Goal: Check status: Check status

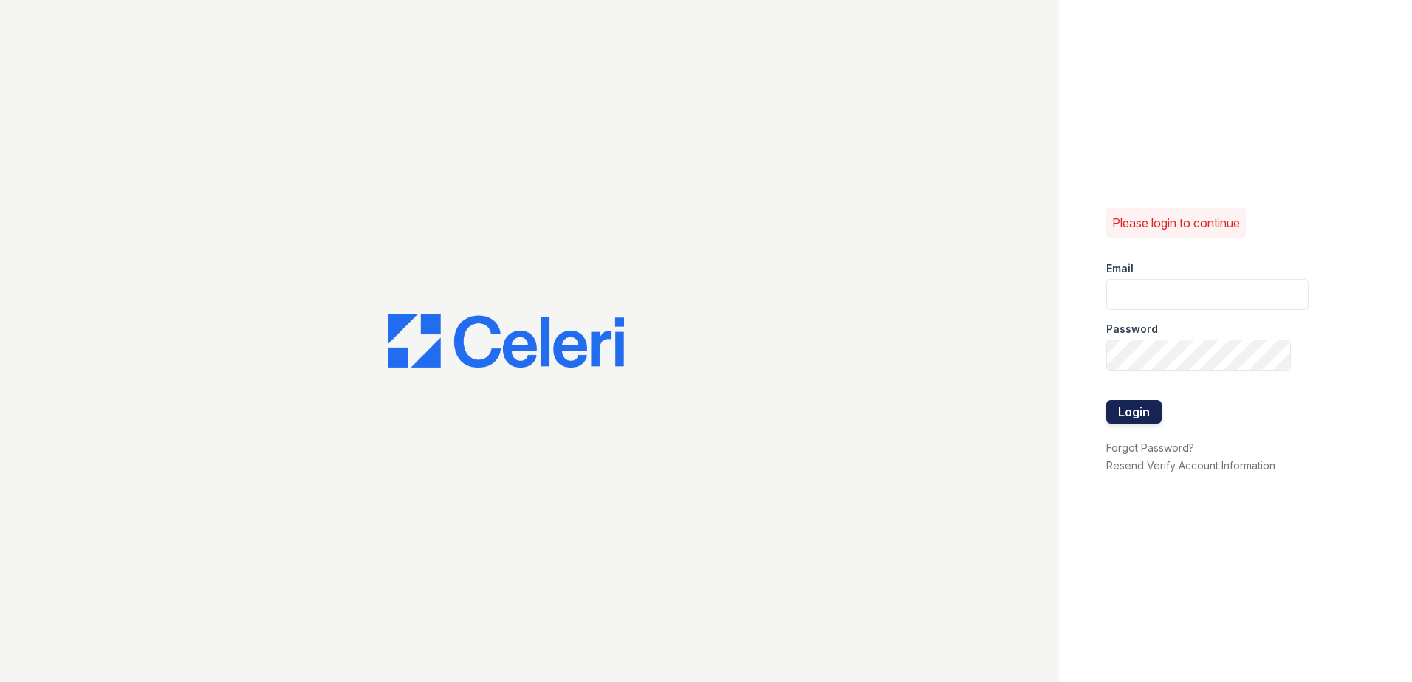
type input "kdurga@trinity-pm.com"
click at [1155, 416] on button "Login" at bounding box center [1133, 412] width 55 height 24
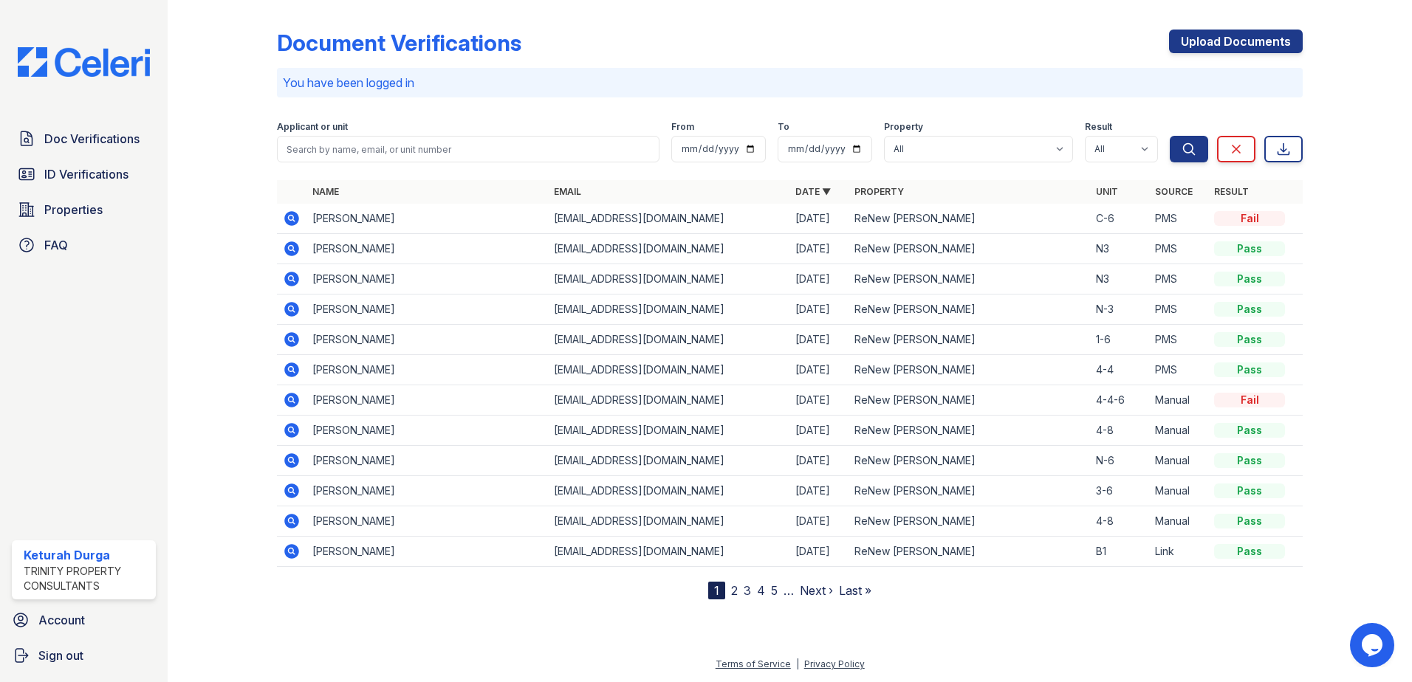
click at [292, 214] on icon at bounding box center [291, 218] width 15 height 15
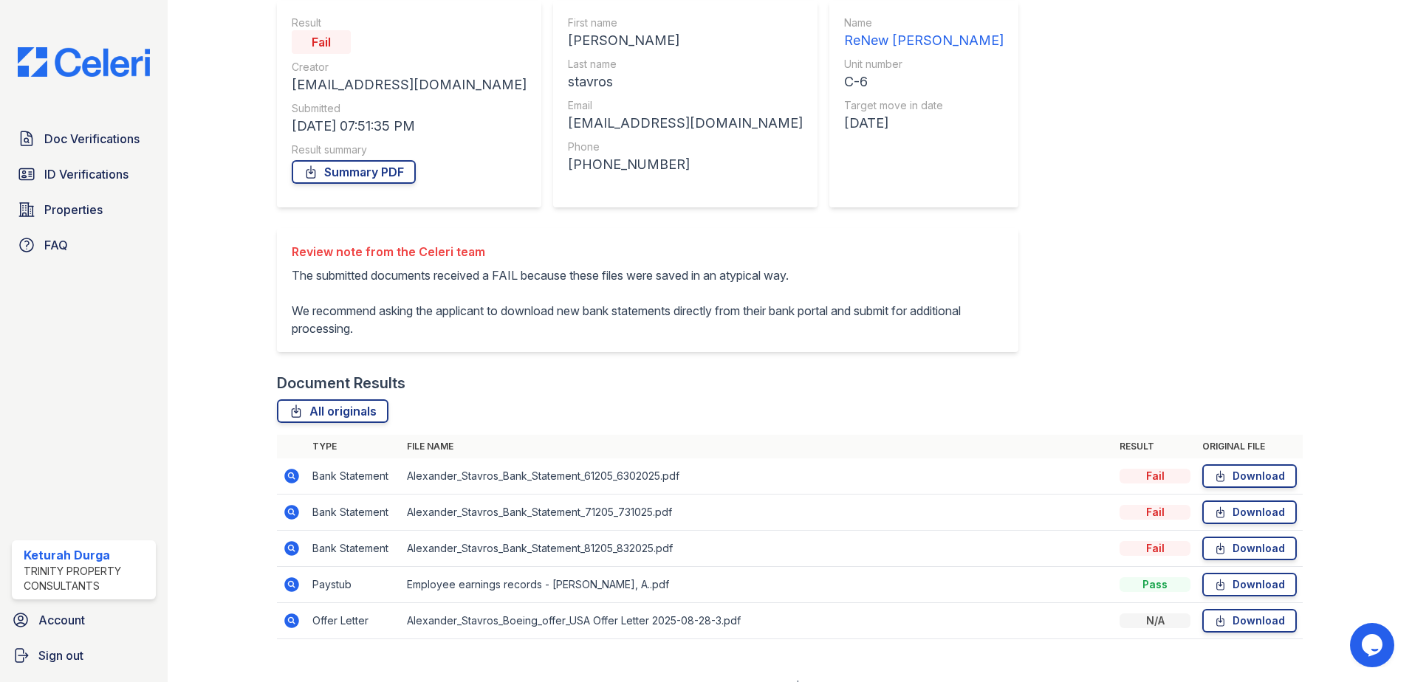
scroll to position [157, 0]
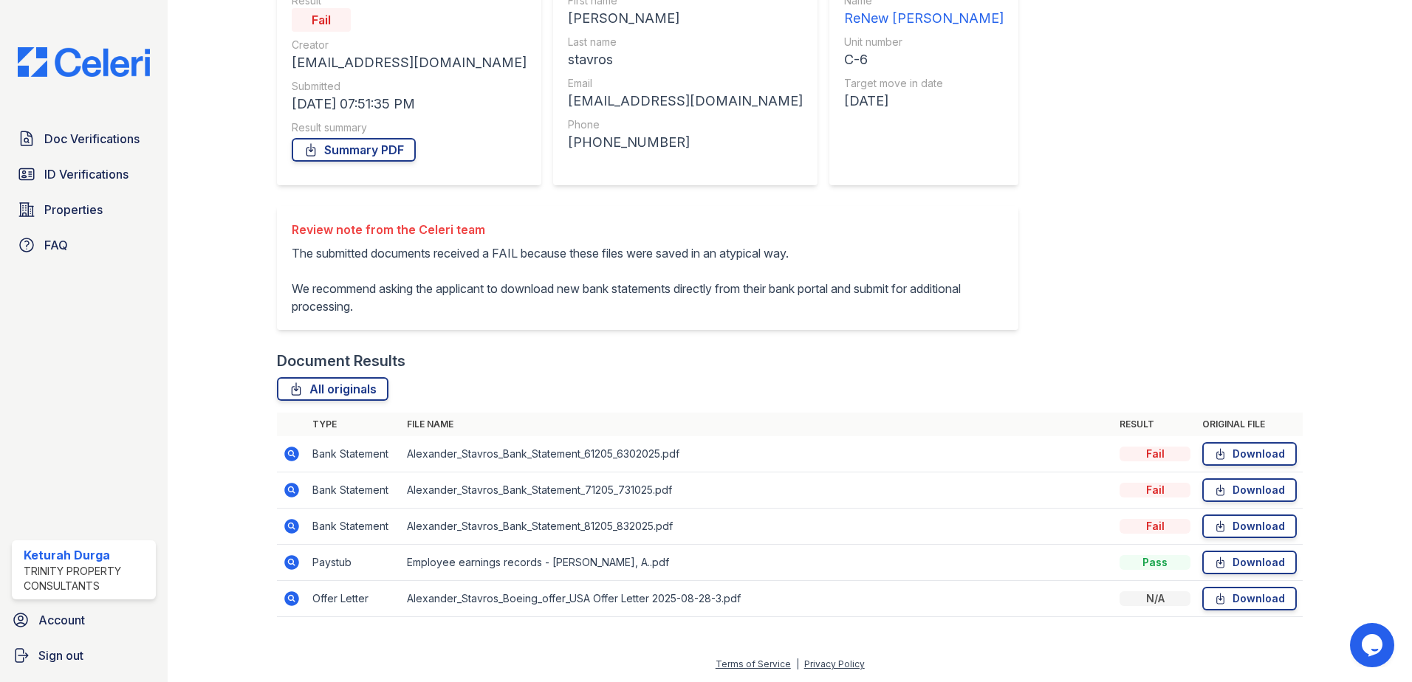
click at [287, 452] on icon at bounding box center [291, 454] width 15 height 15
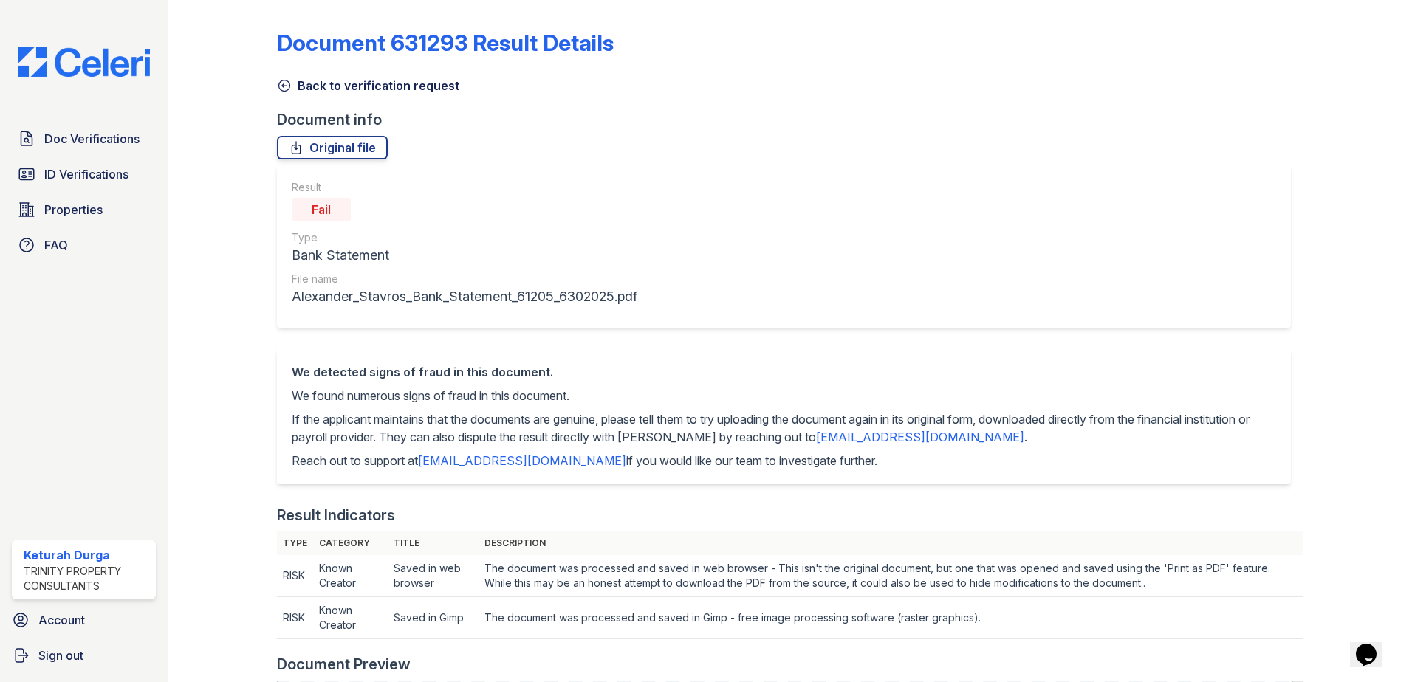
click at [280, 84] on icon at bounding box center [284, 85] width 15 height 15
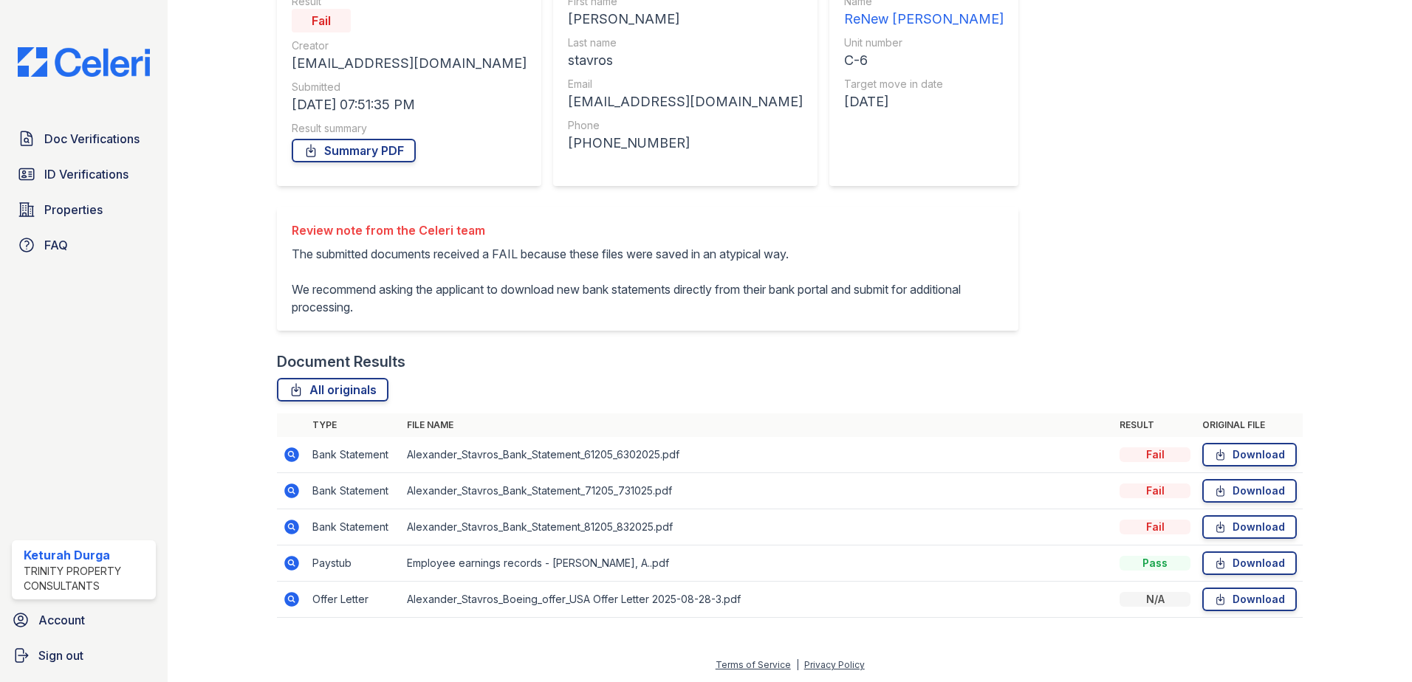
scroll to position [157, 0]
click at [292, 492] on icon at bounding box center [292, 490] width 18 height 18
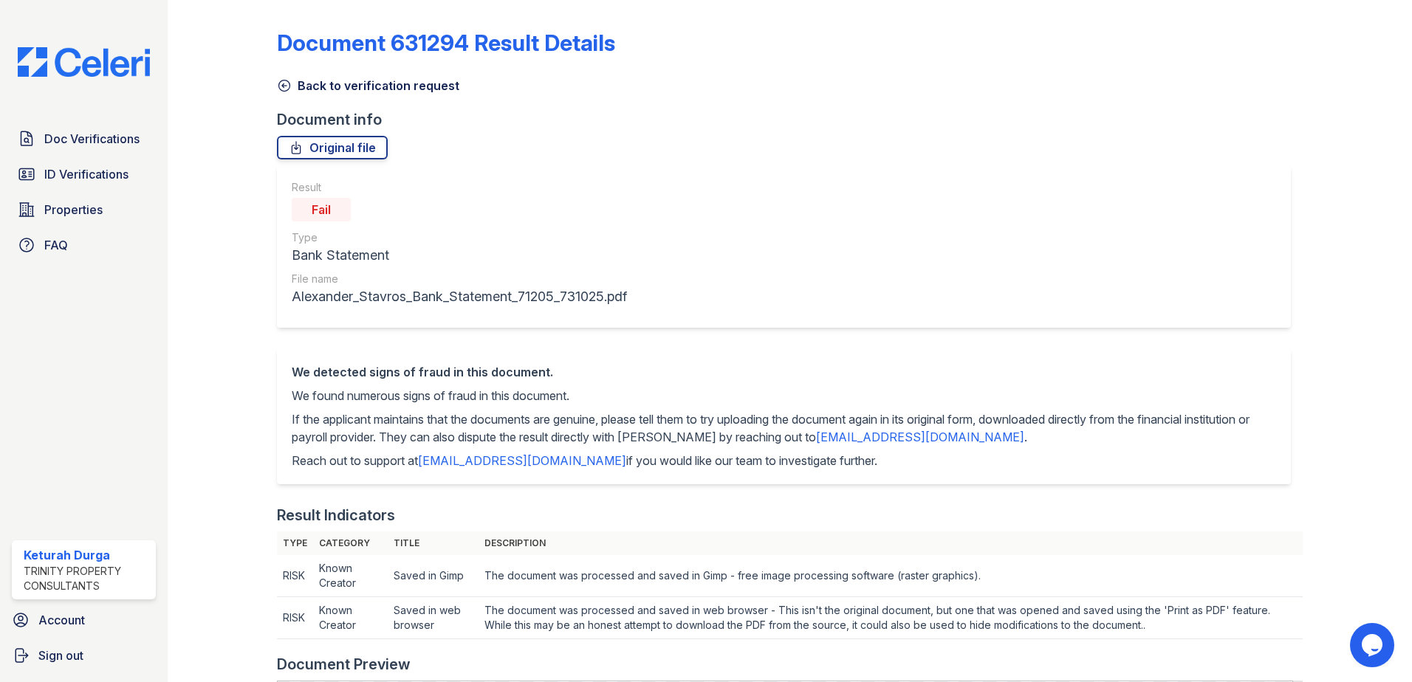
click at [291, 78] on link "Back to verification request" at bounding box center [368, 86] width 182 height 18
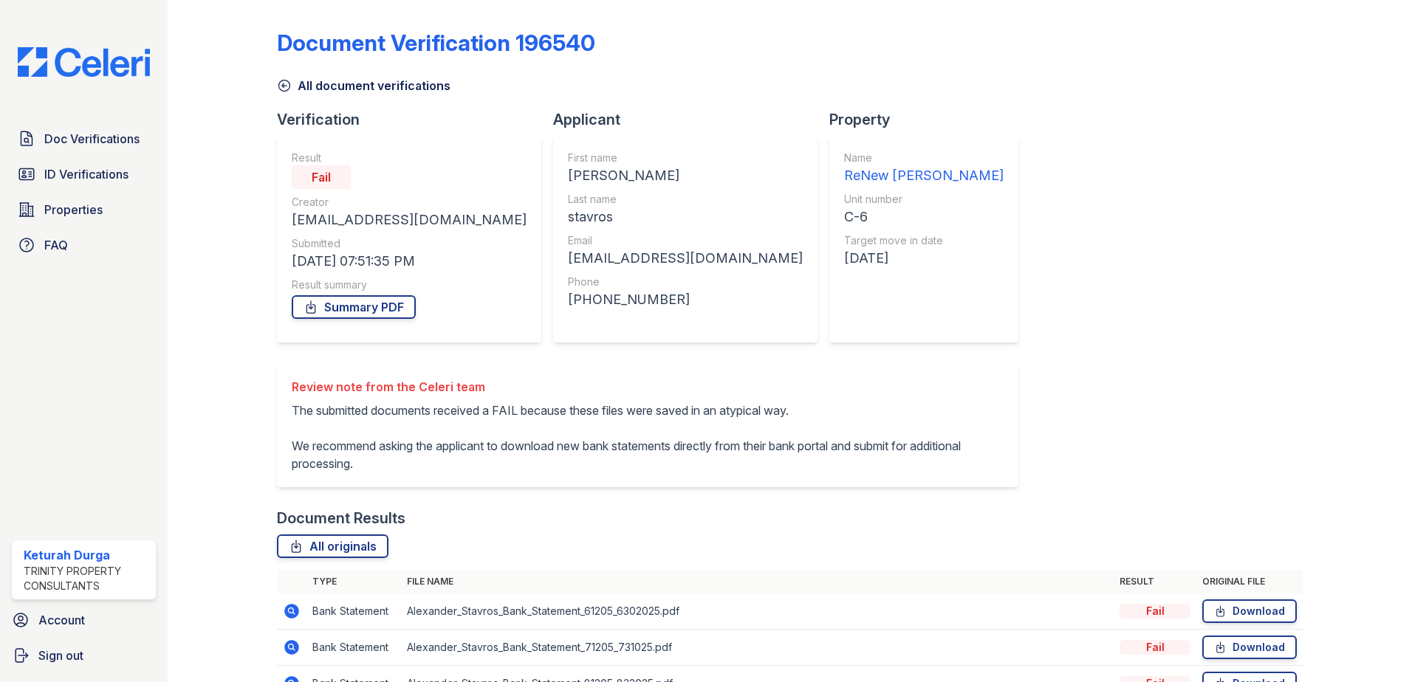
click at [277, 86] on icon at bounding box center [284, 85] width 15 height 15
